Goal: Ask a question

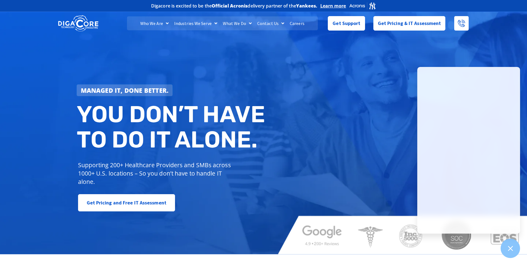
click at [342, 109] on div "Managed IT, done better. You don’t have to do IT alone. Supporting 200+ Healthc…" at bounding box center [263, 133] width 527 height 244
click at [491, 56] on div "Managed IT, done better. You don’t have to do IT alone. Supporting 200+ Healthc…" at bounding box center [263, 133] width 527 height 244
click at [339, 21] on span "Get Support" at bounding box center [346, 21] width 28 height 11
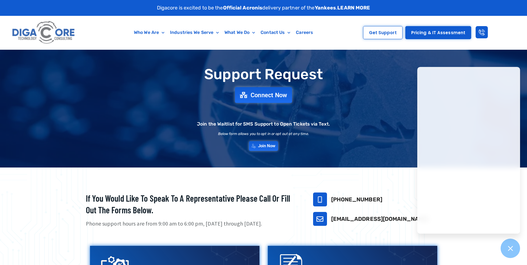
click at [265, 92] on span "Connect Now" at bounding box center [269, 95] width 37 height 6
